Goal: Information Seeking & Learning: Learn about a topic

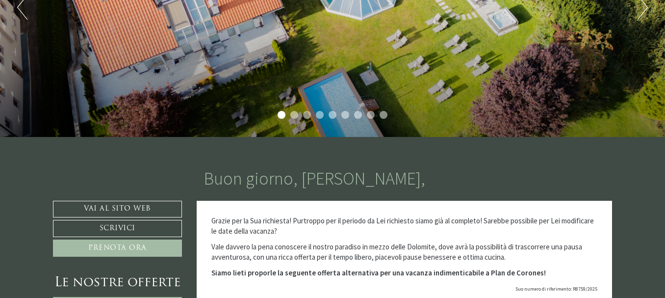
scroll to position [147, 0]
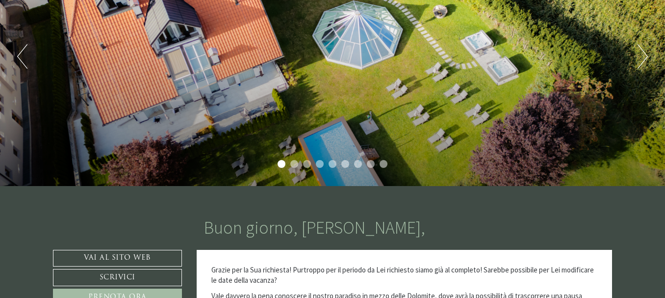
click at [641, 64] on button "Next" at bounding box center [643, 56] width 10 height 25
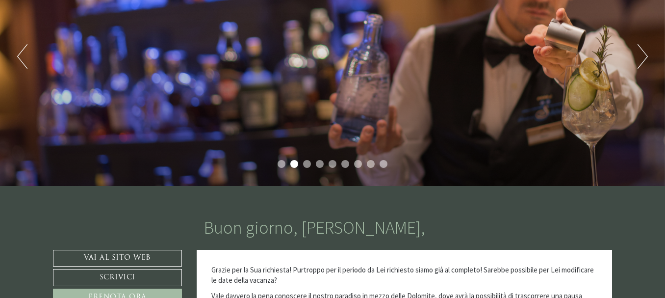
scroll to position [49, 0]
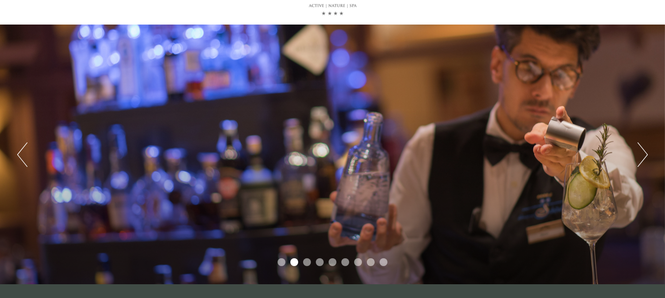
click at [642, 149] on button "Next" at bounding box center [643, 154] width 10 height 25
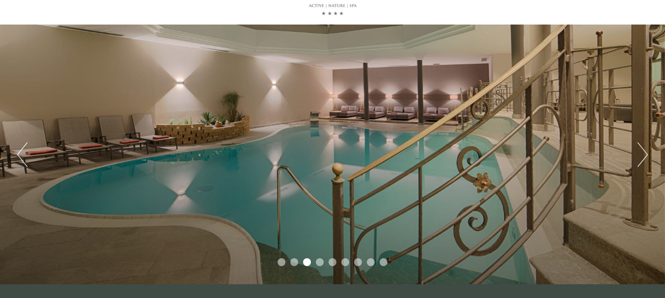
click at [642, 149] on button "Next" at bounding box center [643, 154] width 10 height 25
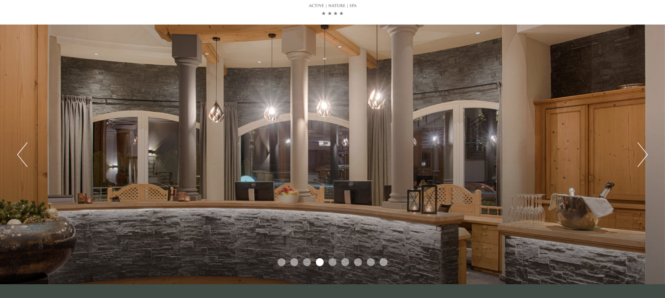
click at [642, 149] on button "Next" at bounding box center [643, 154] width 10 height 25
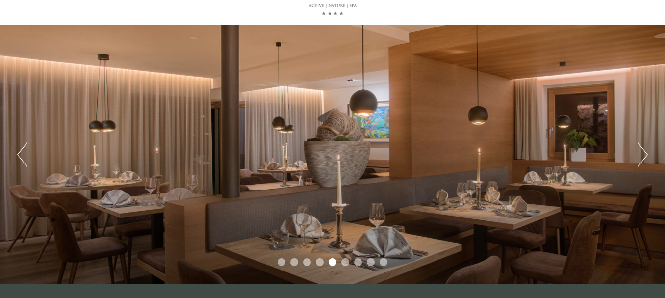
click at [642, 149] on button "Next" at bounding box center [643, 154] width 10 height 25
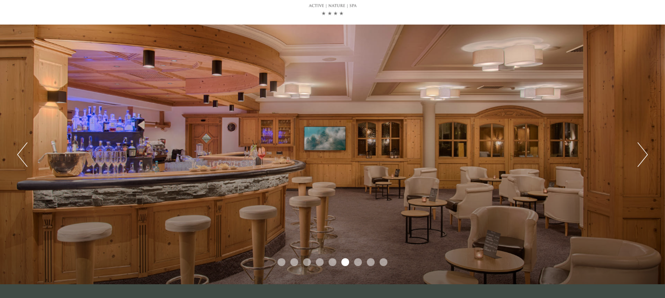
click at [642, 149] on button "Next" at bounding box center [643, 154] width 10 height 25
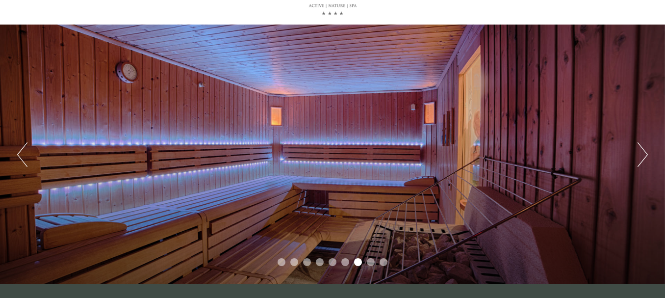
click at [643, 152] on button "Next" at bounding box center [643, 154] width 10 height 25
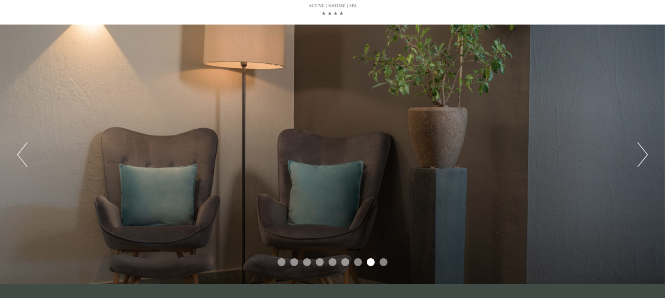
click at [646, 159] on button "Next" at bounding box center [643, 154] width 10 height 25
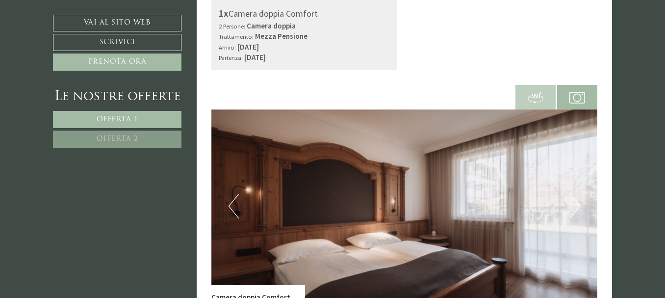
scroll to position [638, 0]
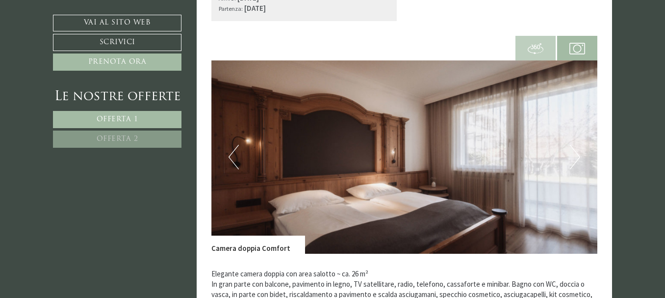
click at [579, 157] on button "Next" at bounding box center [575, 157] width 10 height 25
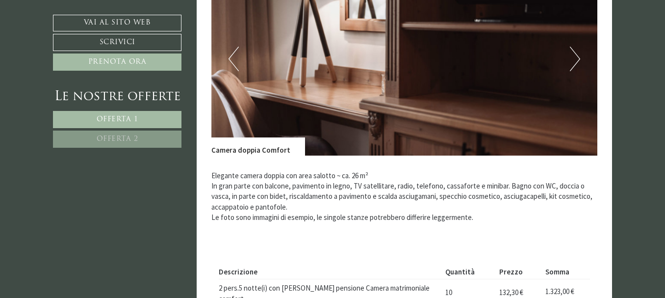
scroll to position [589, 0]
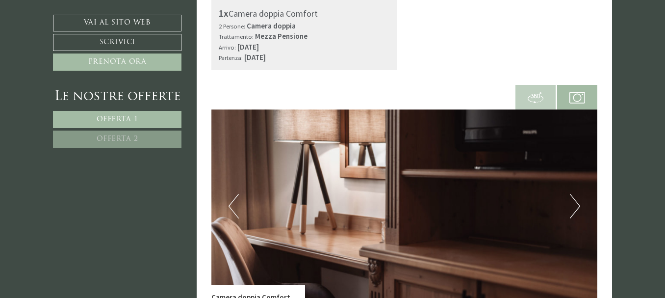
click at [579, 207] on button "Next" at bounding box center [575, 206] width 10 height 25
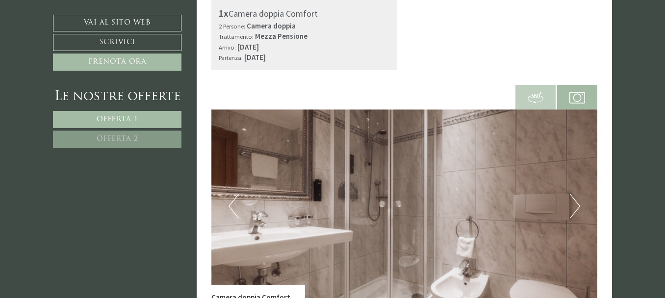
click at [579, 207] on button "Next" at bounding box center [575, 206] width 10 height 25
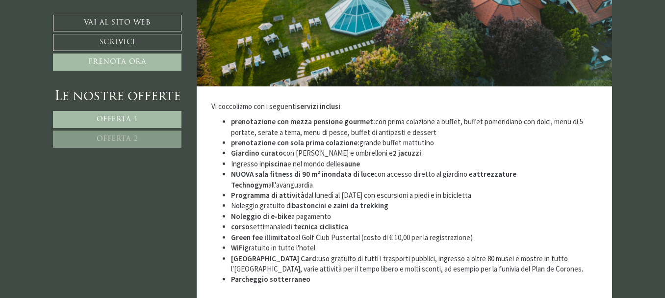
scroll to position [2453, 0]
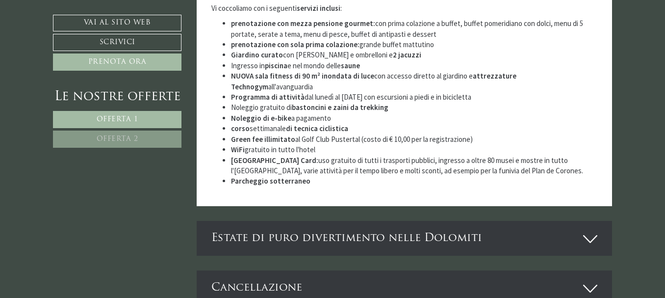
click at [329, 221] on div "Estate di puro divertimento nelle Dolomiti" at bounding box center [405, 238] width 416 height 35
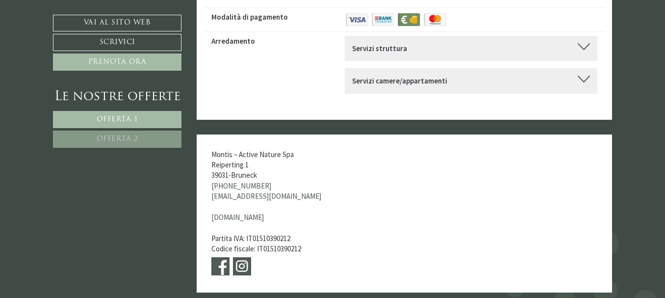
scroll to position [3974, 0]
